Goal: Information Seeking & Learning: Learn about a topic

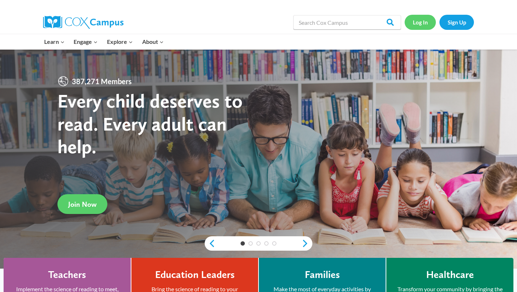
click at [423, 20] on link "Log In" at bounding box center [420, 22] width 31 height 15
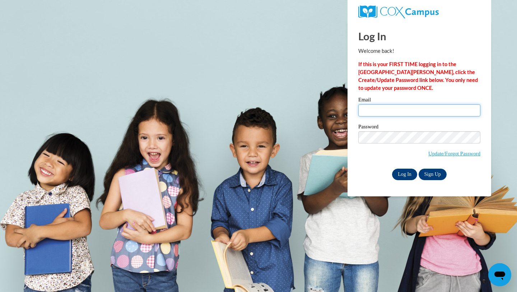
type input "hmhusemann@gmail.com"
click at [410, 173] on input "Log In" at bounding box center [404, 173] width 25 height 11
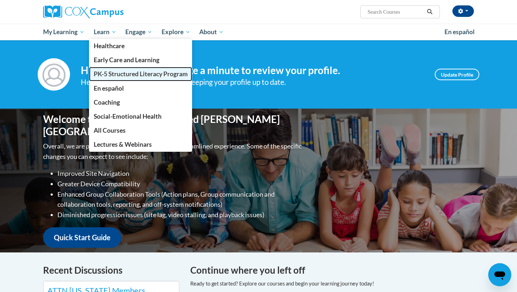
click at [125, 74] on span "PK-5 Structured Literacy Program" at bounding box center [141, 74] width 94 height 8
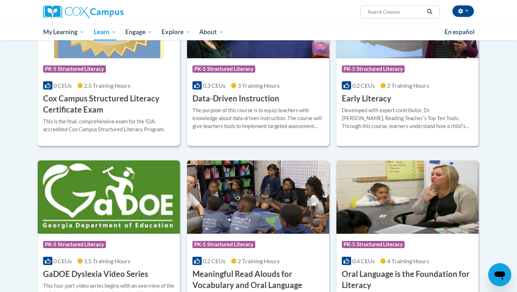
scroll to position [290, 0]
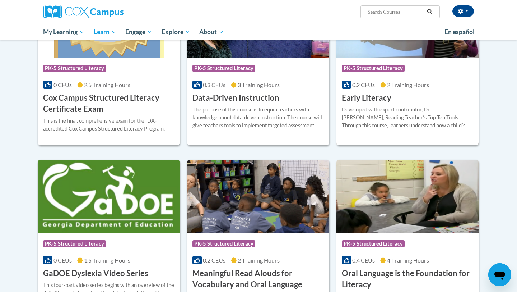
click at [372, 97] on h3 "Early Literacy" at bounding box center [367, 97] width 50 height 11
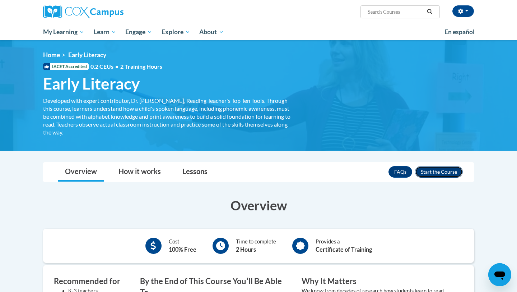
click at [429, 174] on button "Enroll" at bounding box center [439, 171] width 48 height 11
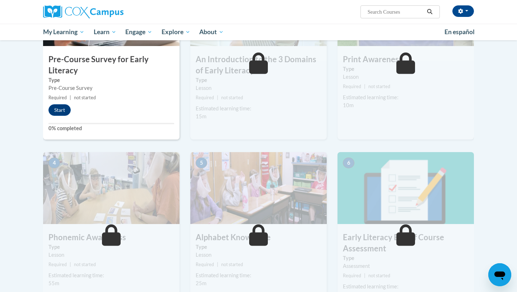
scroll to position [211, 0]
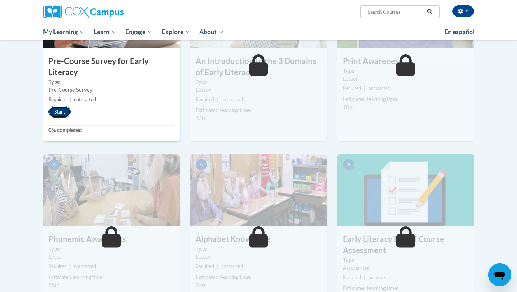
click at [59, 113] on button "Start" at bounding box center [59, 111] width 22 height 11
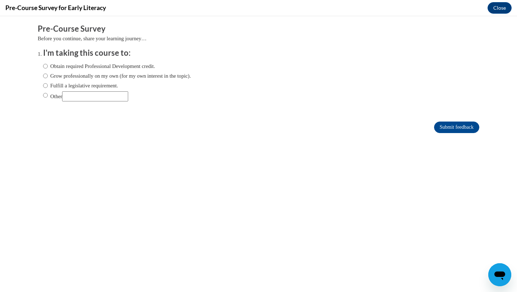
scroll to position [0, 0]
click at [46, 96] on input "Other" at bounding box center [45, 95] width 5 height 8
radio input "true"
click at [71, 95] on input "Other" at bounding box center [95, 96] width 66 height 10
type input "for a college assignment"
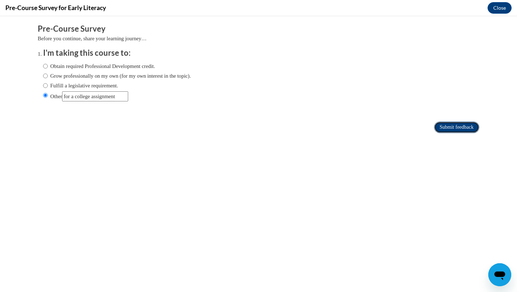
click at [439, 123] on input "Submit feedback" at bounding box center [456, 126] width 45 height 11
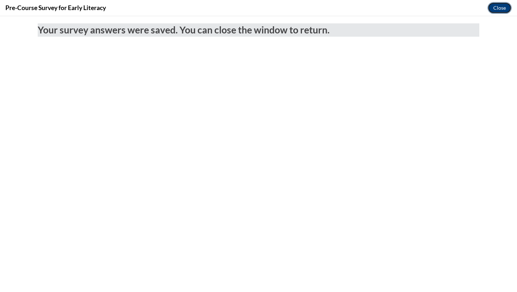
click at [493, 8] on button "Close" at bounding box center [500, 7] width 24 height 11
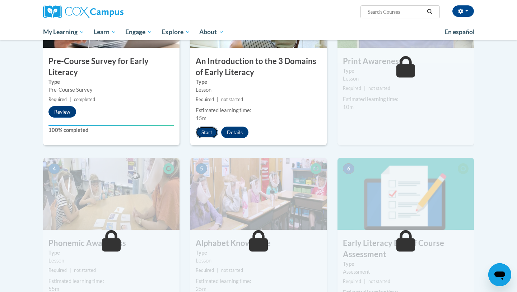
click at [205, 133] on button "Start" at bounding box center [207, 131] width 22 height 11
